Goal: Information Seeking & Learning: Learn about a topic

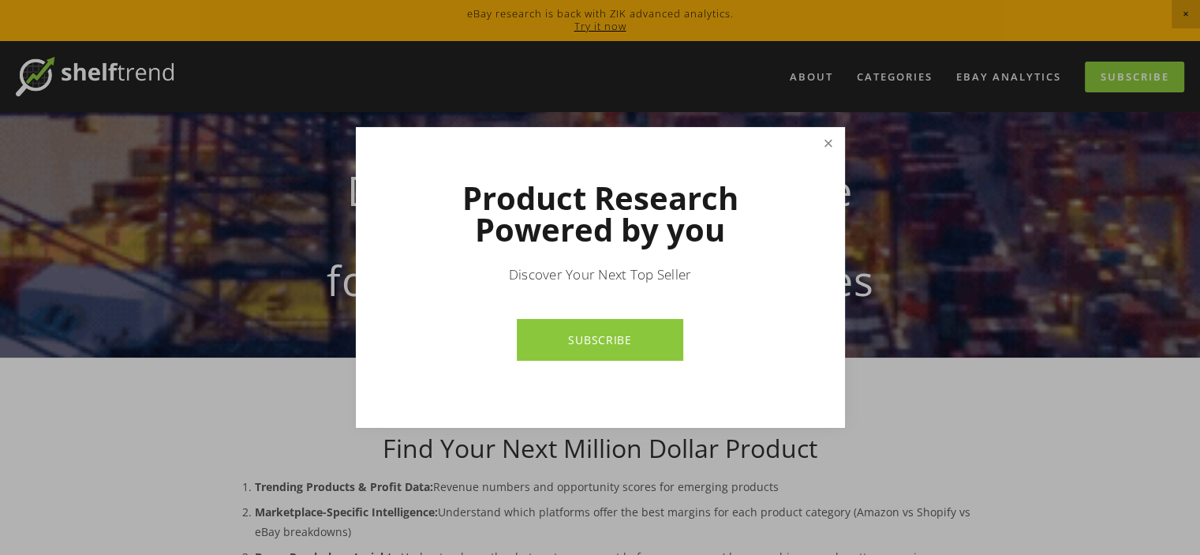
click at [829, 152] on link "Close" at bounding box center [828, 143] width 28 height 28
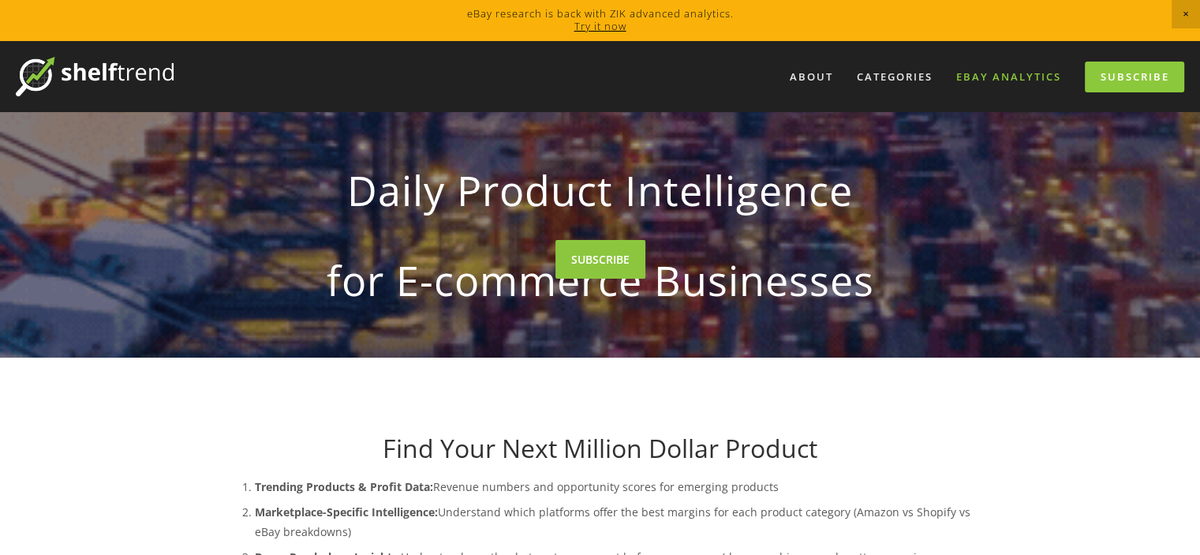
click at [1005, 72] on link "eBay Analytics" at bounding box center [1008, 77] width 125 height 26
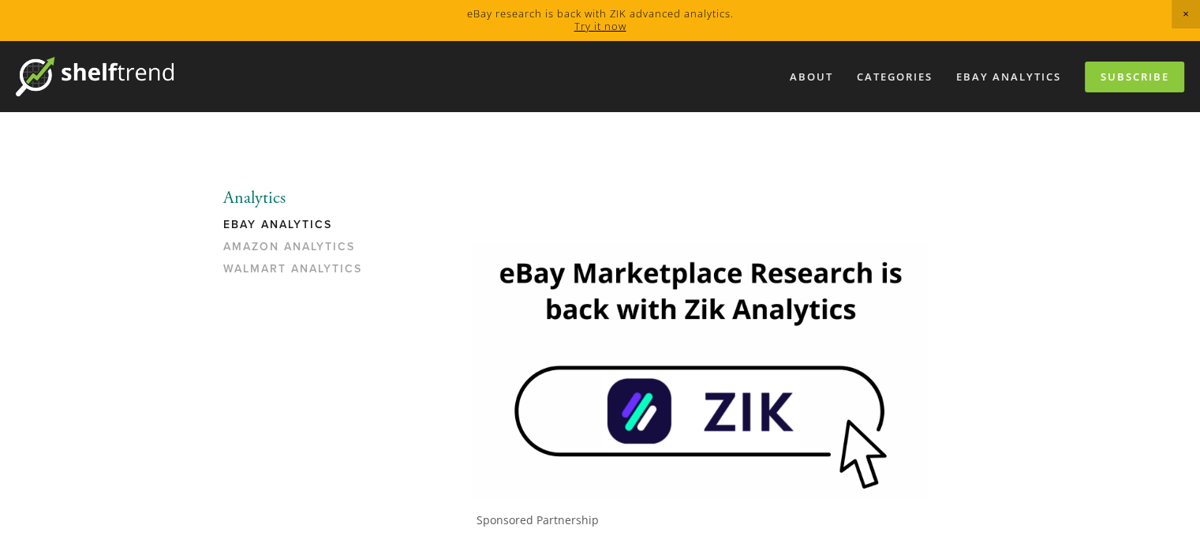
click at [315, 226] on link "eBay Analytics" at bounding box center [298, 229] width 151 height 22
click at [607, 386] on img at bounding box center [701, 369] width 456 height 256
